Goal: Navigation & Orientation: Find specific page/section

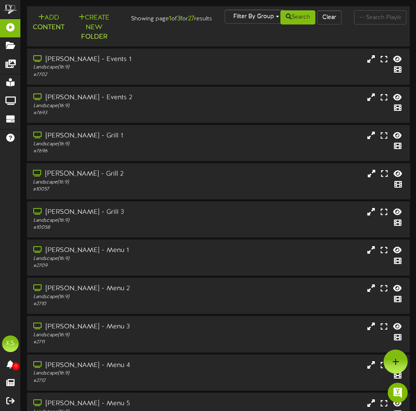
click at [118, 184] on div "Landscape ( 16:9 )" at bounding box center [106, 182] width 147 height 7
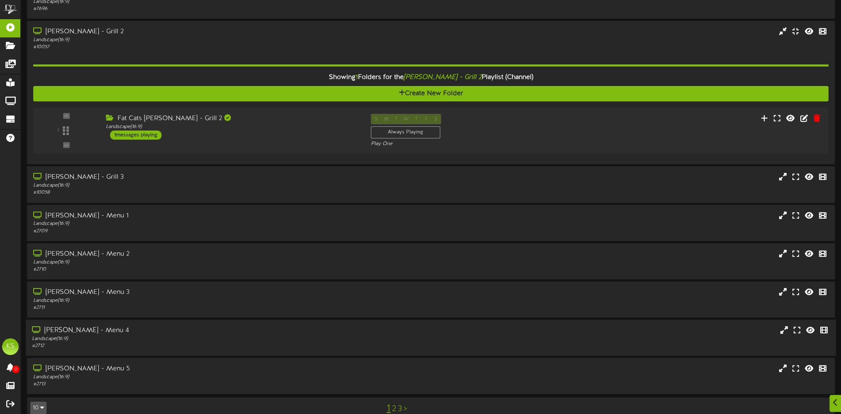
scroll to position [138, 0]
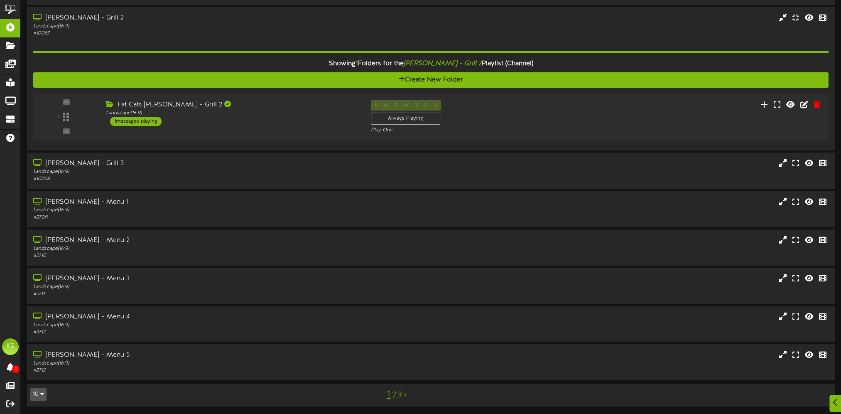
click at [394, 394] on link "2" at bounding box center [394, 395] width 4 height 9
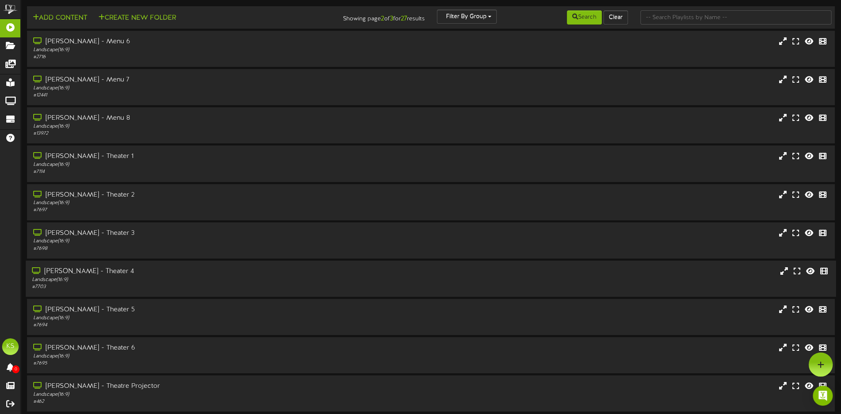
click at [136, 273] on div "[PERSON_NAME] - Theater 4" at bounding box center [194, 272] width 325 height 10
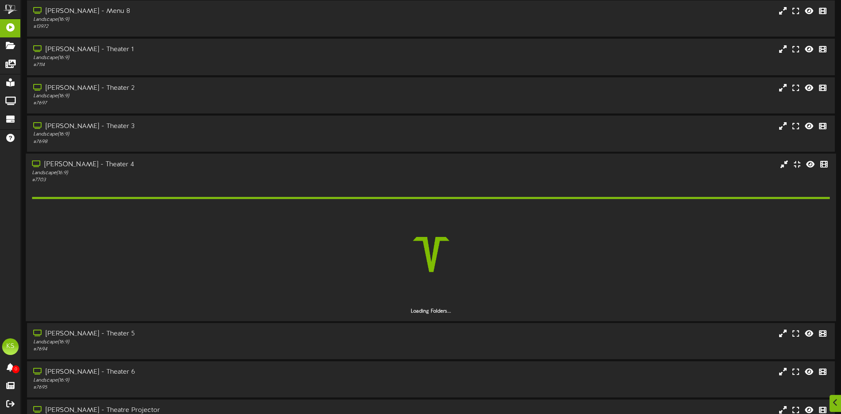
scroll to position [125, 0]
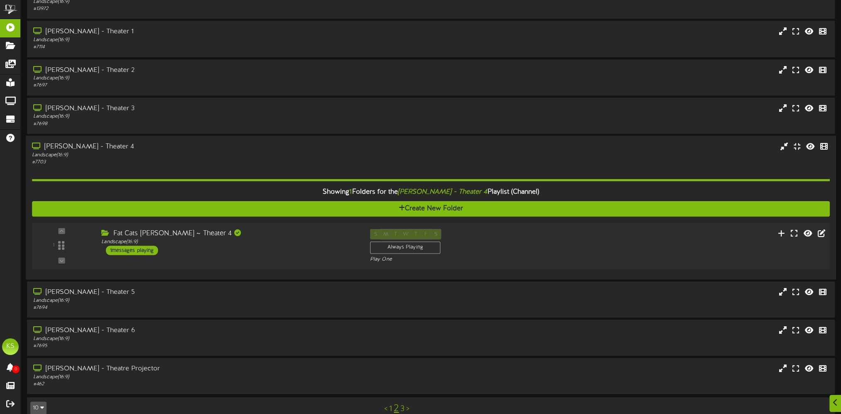
click at [206, 252] on div "Fat Cats [PERSON_NAME] ~ Theater 4 Landscape ( 16:9 ) 1 messages playing" at bounding box center [229, 242] width 269 height 26
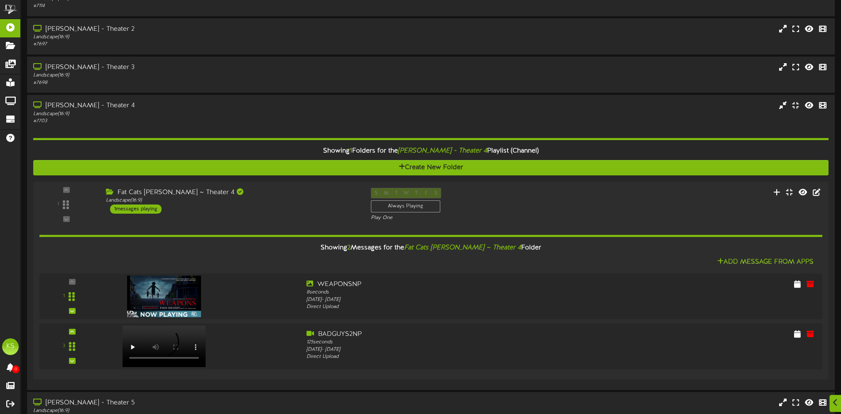
scroll to position [166, 0]
